Goal: Task Accomplishment & Management: Use online tool/utility

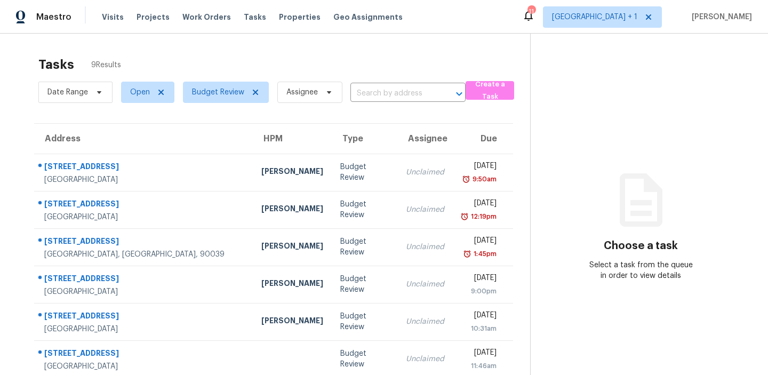
drag, startPoint x: 120, startPoint y: 66, endPoint x: 87, endPoint y: 65, distance: 33.6
click at [87, 65] on div "Tasks 9 Results" at bounding box center [284, 65] width 492 height 28
click at [95, 48] on div "Tasks 9 Results Date Range Open Budget Review Assignee ​ Create a Task Address …" at bounding box center [384, 266] width 768 height 465
click at [286, 49] on div "Tasks 9 Results Date Range Open Budget Review Assignee ​ Create a Task Address …" at bounding box center [384, 266] width 768 height 465
drag, startPoint x: 126, startPoint y: 69, endPoint x: 89, endPoint y: 63, distance: 38.2
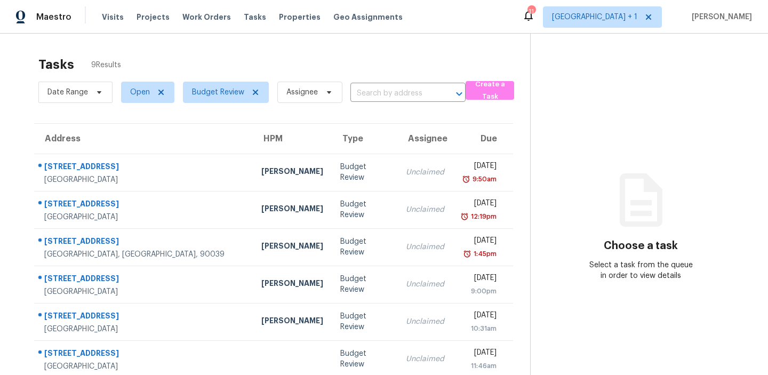
click at [89, 62] on div "Tasks 9 Results" at bounding box center [284, 65] width 492 height 28
click at [147, 62] on div "Tasks 9 Results" at bounding box center [284, 65] width 492 height 28
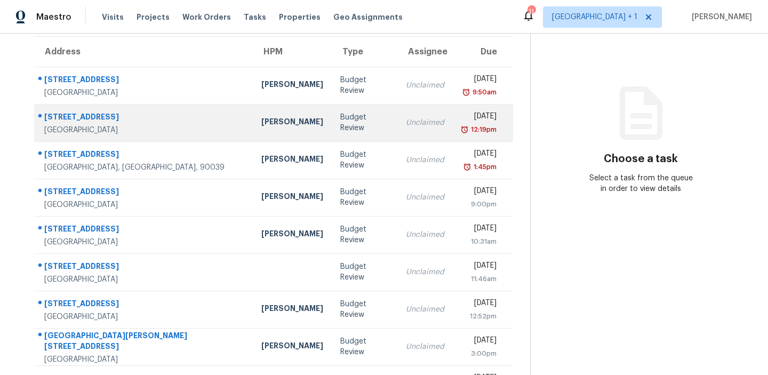
scroll to position [123, 0]
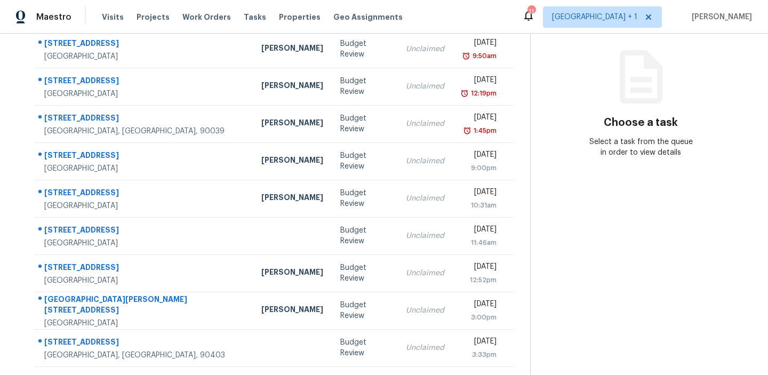
click at [542, 260] on section "Choose a task Select a task from the queue in order to view details" at bounding box center [640, 142] width 221 height 465
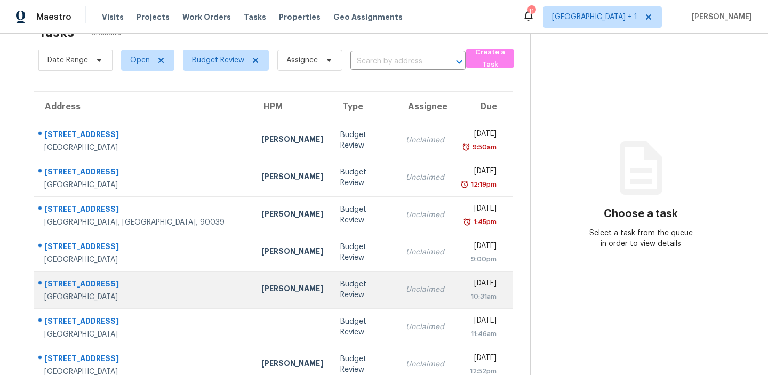
scroll to position [3, 0]
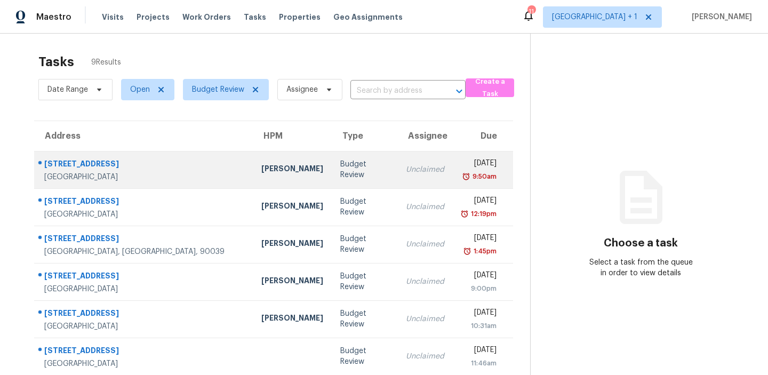
click at [406, 174] on div "Unclaimed" at bounding box center [425, 169] width 38 height 11
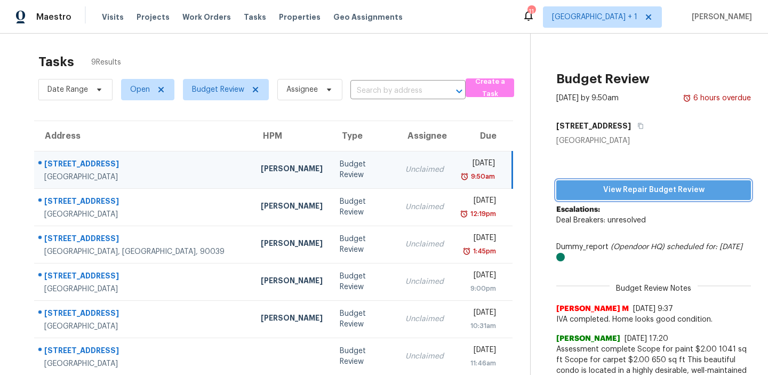
click at [636, 187] on span "View Repair Budget Review" at bounding box center [654, 189] width 178 height 13
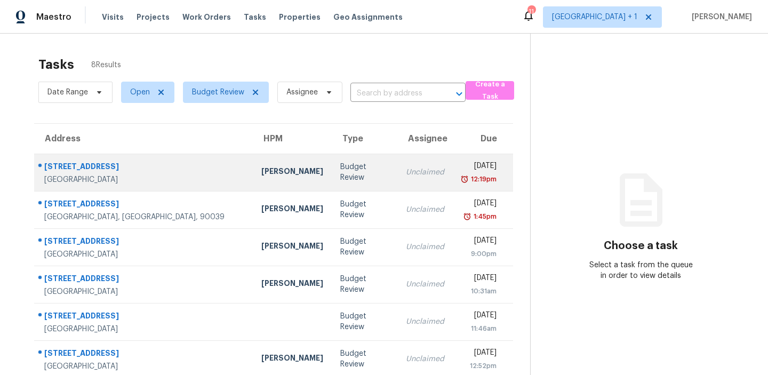
click at [261, 170] on div "[PERSON_NAME]" at bounding box center [292, 172] width 62 height 13
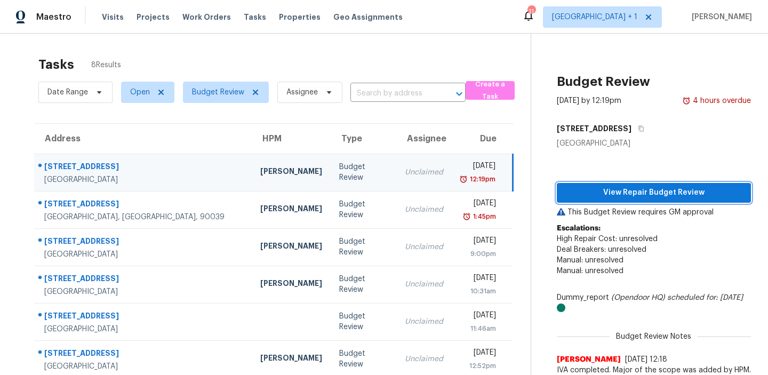
click at [649, 189] on span "View Repair Budget Review" at bounding box center [653, 192] width 177 height 13
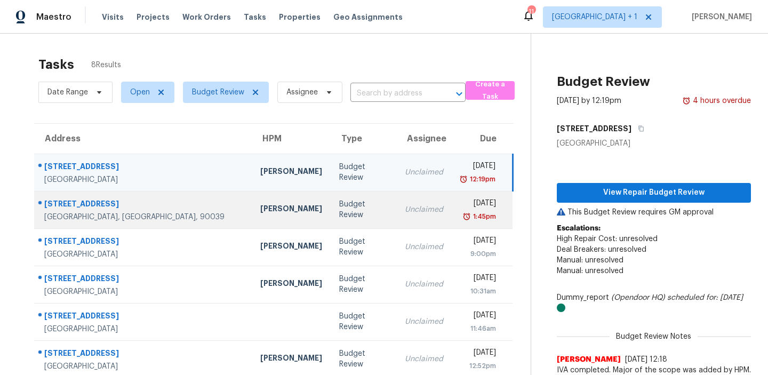
click at [339, 209] on div "Budget Review" at bounding box center [363, 209] width 49 height 21
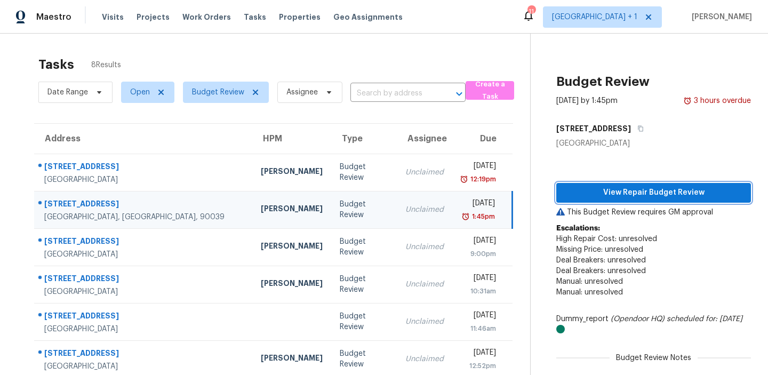
click at [620, 190] on span "View Repair Budget Review" at bounding box center [654, 192] width 178 height 13
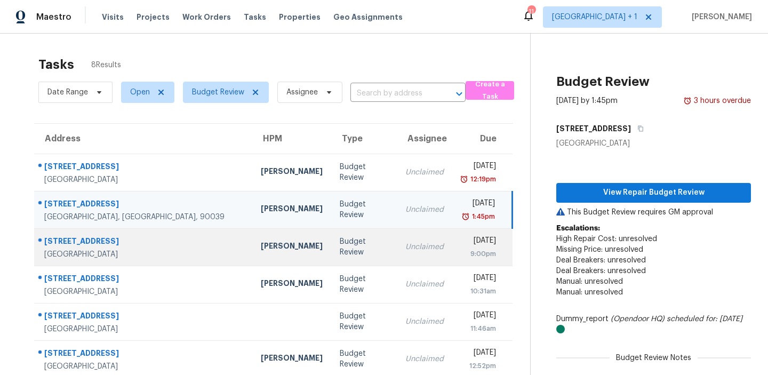
click at [261, 250] on div "[PERSON_NAME]" at bounding box center [292, 246] width 62 height 13
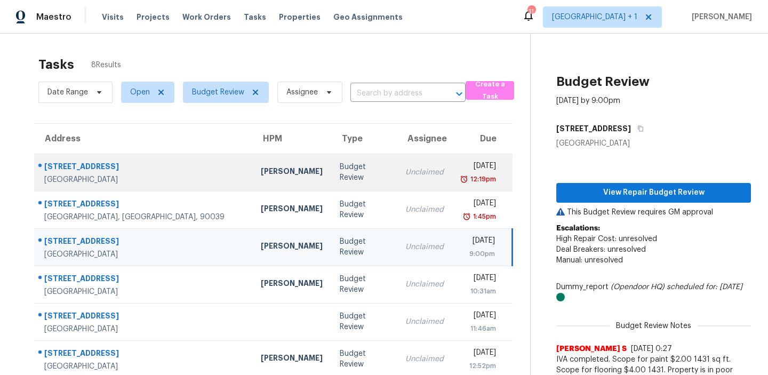
click at [405, 175] on div "Unclaimed" at bounding box center [424, 172] width 38 height 11
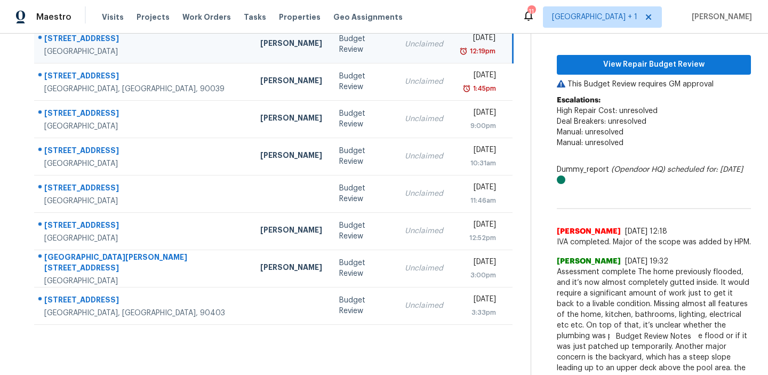
scroll to position [153, 0]
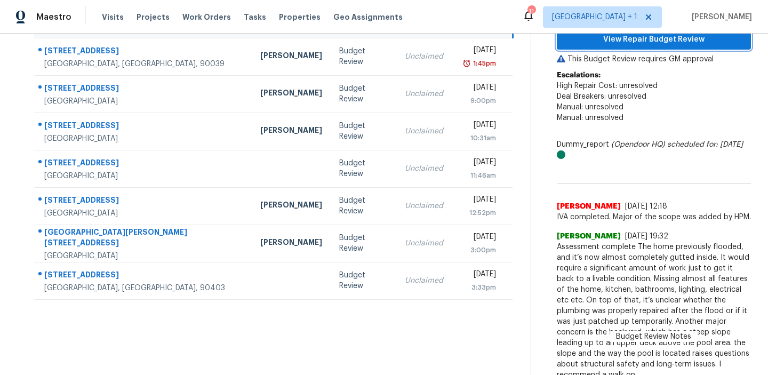
click at [641, 42] on span "View Repair Budget Review" at bounding box center [653, 39] width 177 height 13
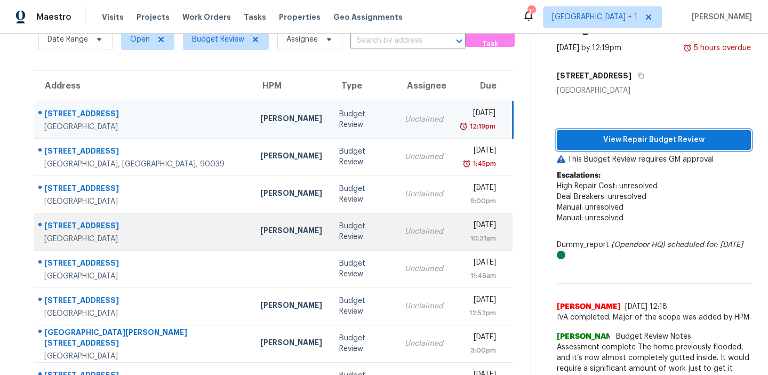
scroll to position [41, 0]
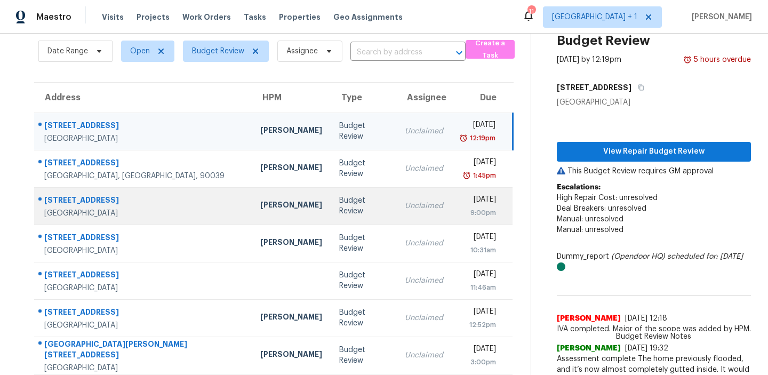
click at [260, 208] on div "[PERSON_NAME]" at bounding box center [291, 205] width 62 height 13
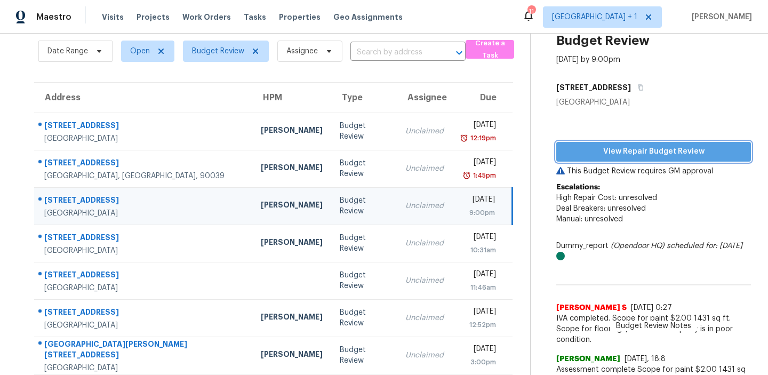
click at [614, 152] on span "View Repair Budget Review" at bounding box center [654, 151] width 178 height 13
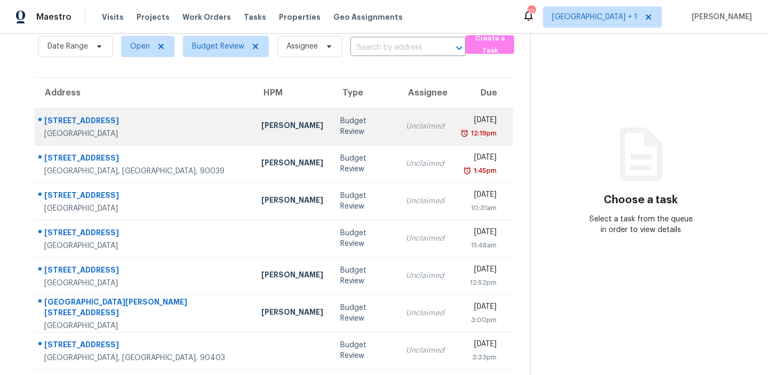
scroll to position [49, 0]
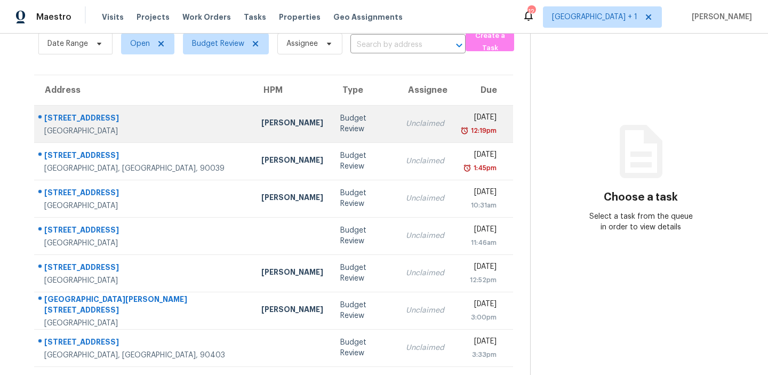
click at [340, 126] on div "Budget Review" at bounding box center [364, 123] width 49 height 21
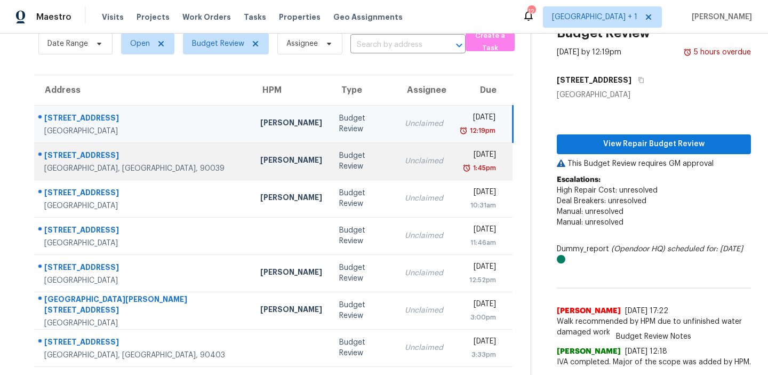
click at [331, 151] on td "Budget Review" at bounding box center [364, 160] width 66 height 37
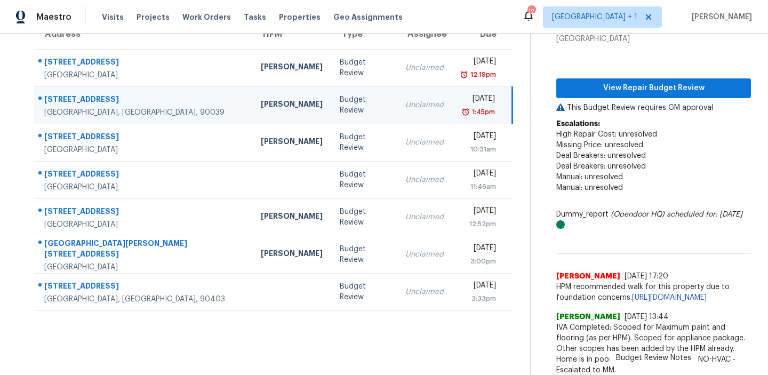
scroll to position [0, 0]
